Goal: Task Accomplishment & Management: Use online tool/utility

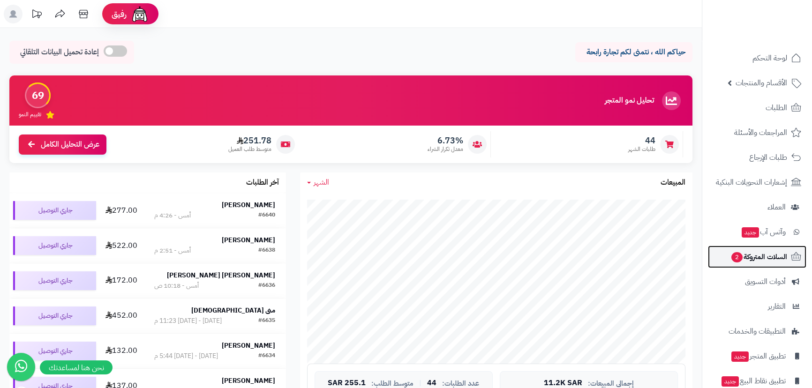
click at [785, 261] on span "السلات المتروكة 2" at bounding box center [759, 257] width 57 height 13
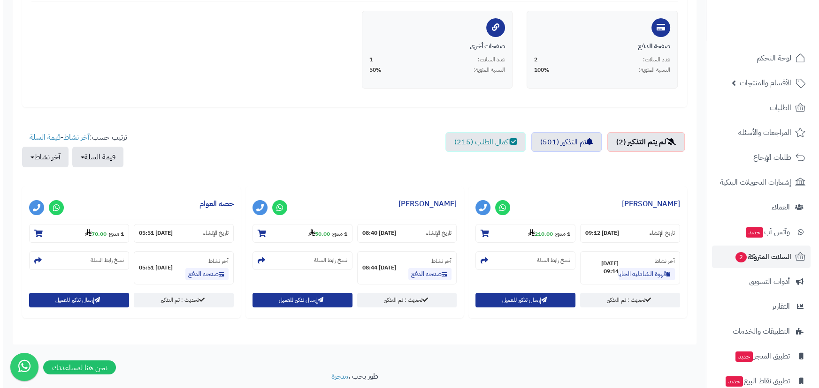
scroll to position [240, 0]
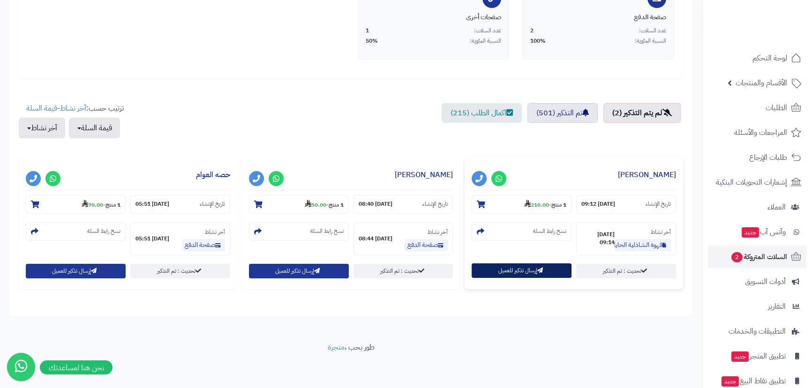
click at [514, 273] on button "إرسال تذكير للعميل" at bounding box center [522, 271] width 100 height 15
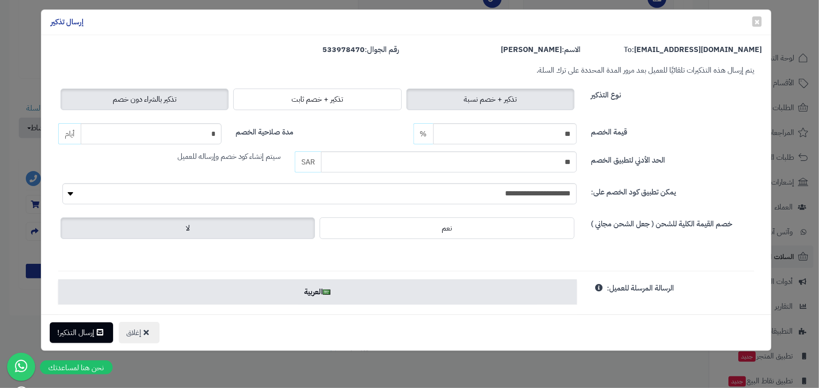
click at [155, 99] on span "تذكير بالشراء دون خصم" at bounding box center [145, 99] width 64 height 11
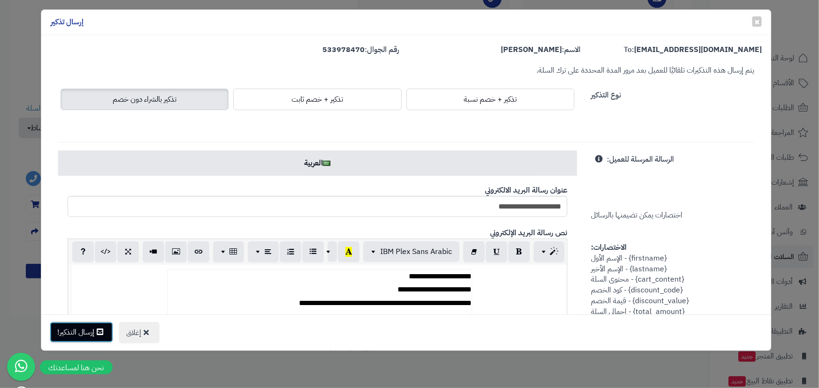
click at [88, 335] on button "إرسال التذكير!" at bounding box center [81, 332] width 63 height 21
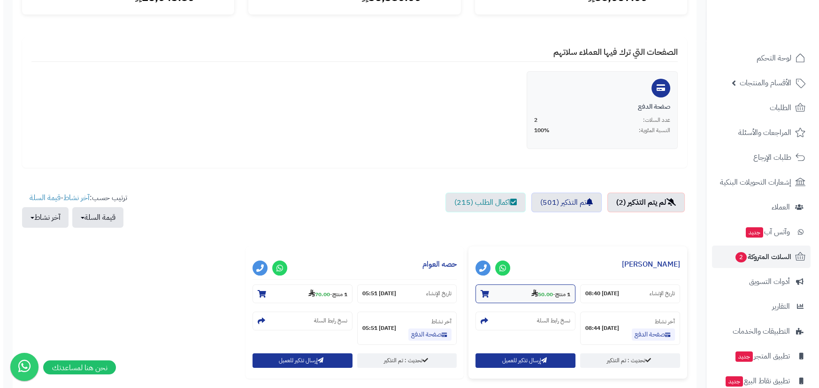
scroll to position [213, 0]
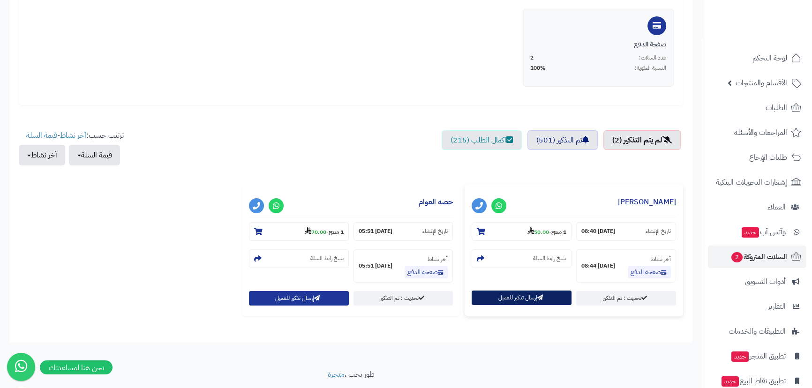
click at [520, 294] on button "إرسال تذكير للعميل" at bounding box center [522, 298] width 100 height 15
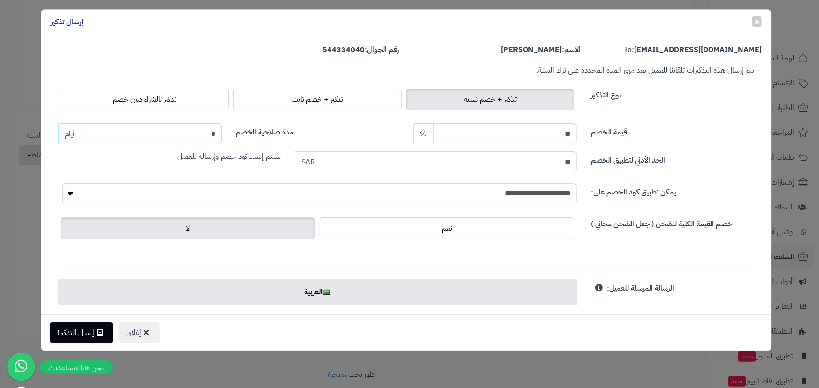
drag, startPoint x: 122, startPoint y: 95, endPoint x: 123, endPoint y: 110, distance: 15.5
click at [123, 95] on span "تذكير بالشراء دون خصم" at bounding box center [145, 99] width 64 height 11
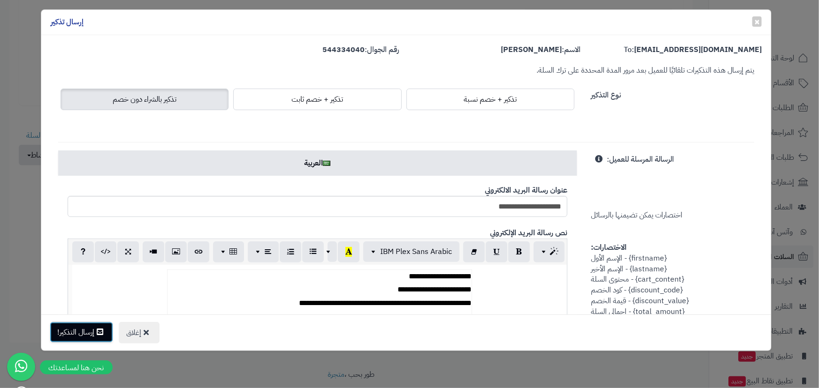
click at [84, 333] on button "إرسال التذكير!" at bounding box center [81, 332] width 63 height 21
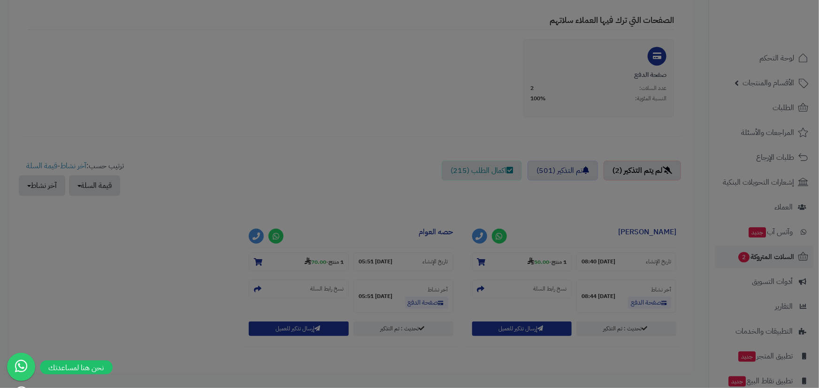
scroll to position [243, 0]
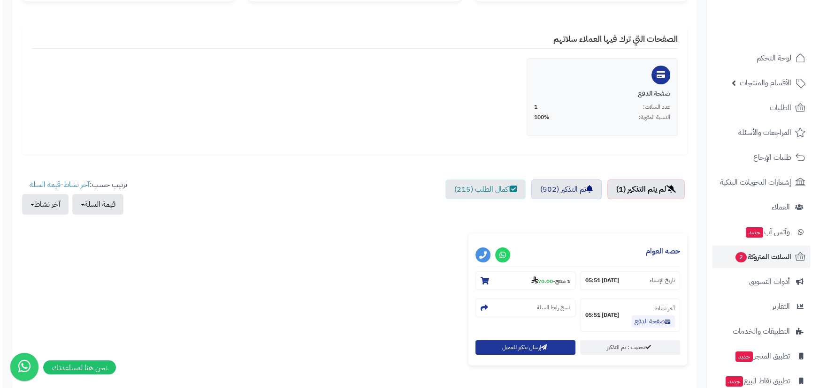
scroll to position [213, 0]
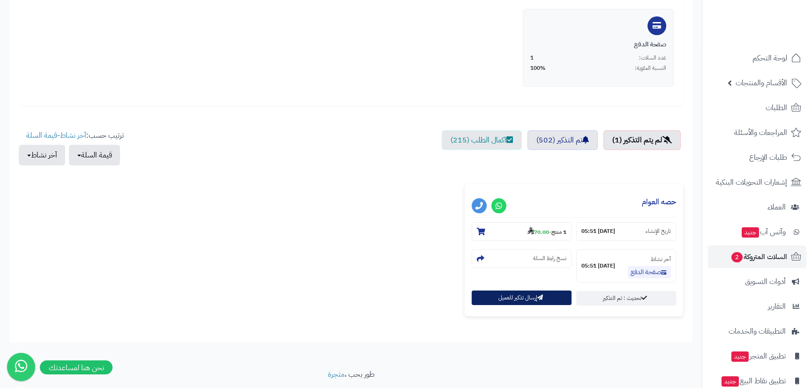
click at [535, 300] on button "إرسال تذكير للعميل" at bounding box center [522, 298] width 100 height 15
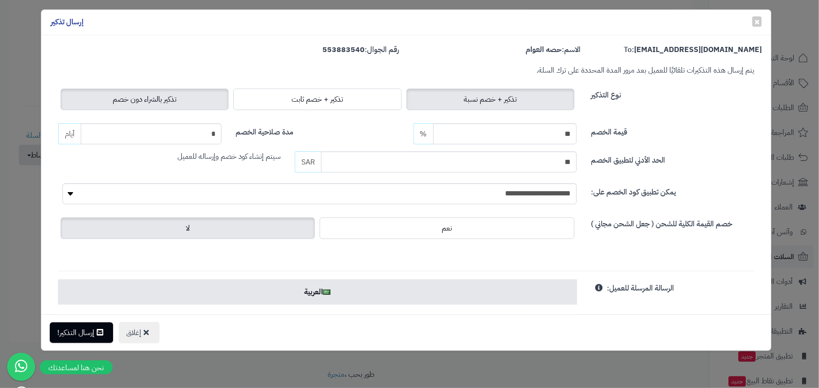
click at [170, 103] on span "تذكير بالشراء دون خصم" at bounding box center [145, 99] width 64 height 11
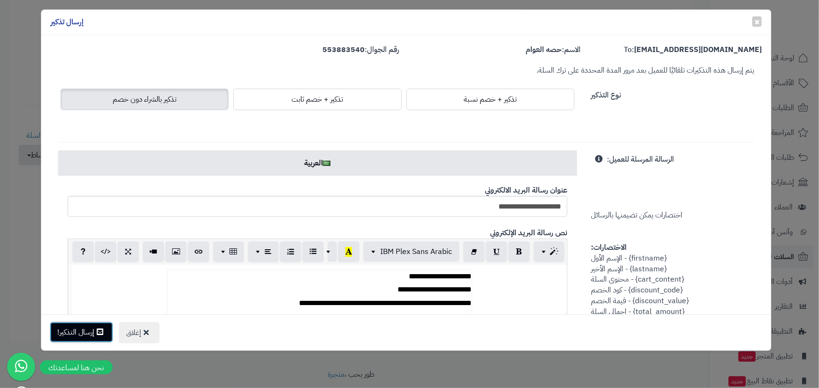
click at [94, 326] on button "إرسال التذكير!" at bounding box center [81, 332] width 63 height 21
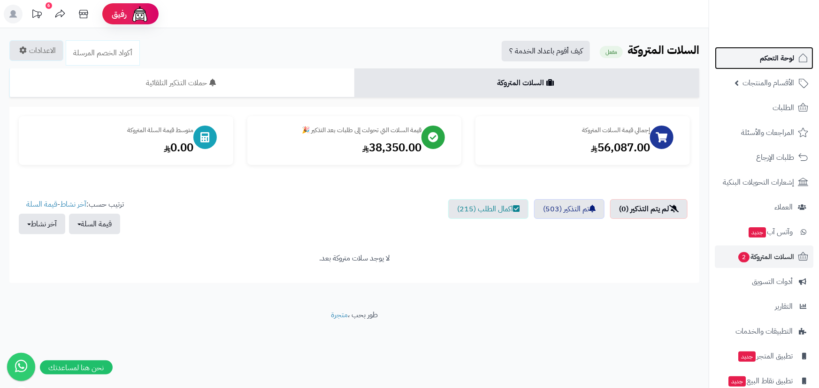
click at [772, 54] on span "لوحة التحكم" at bounding box center [776, 58] width 34 height 13
